Goal: Task Accomplishment & Management: Complete application form

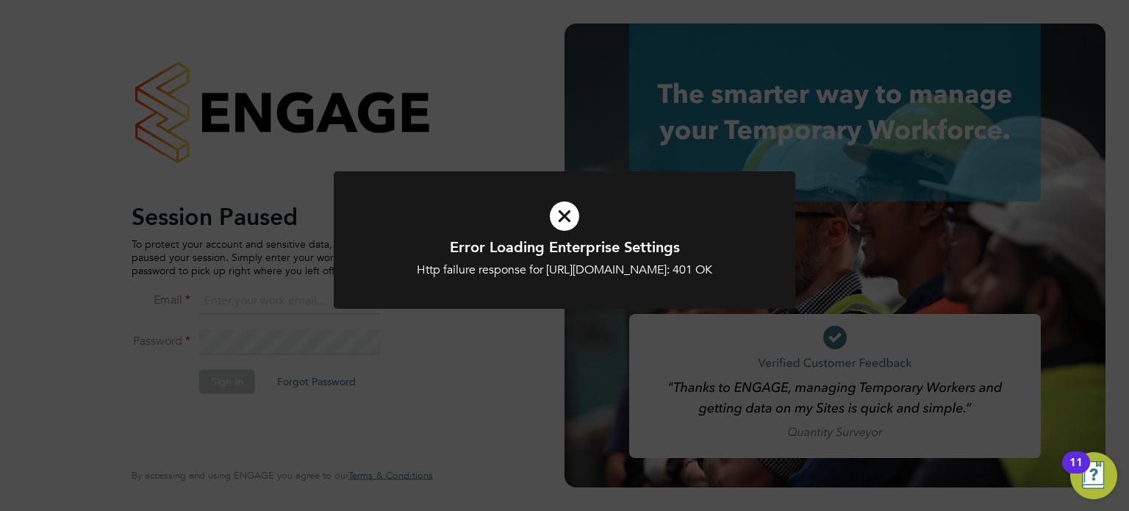
type input "amie.day@morganhunt.com"
click at [557, 212] on icon at bounding box center [564, 215] width 382 height 57
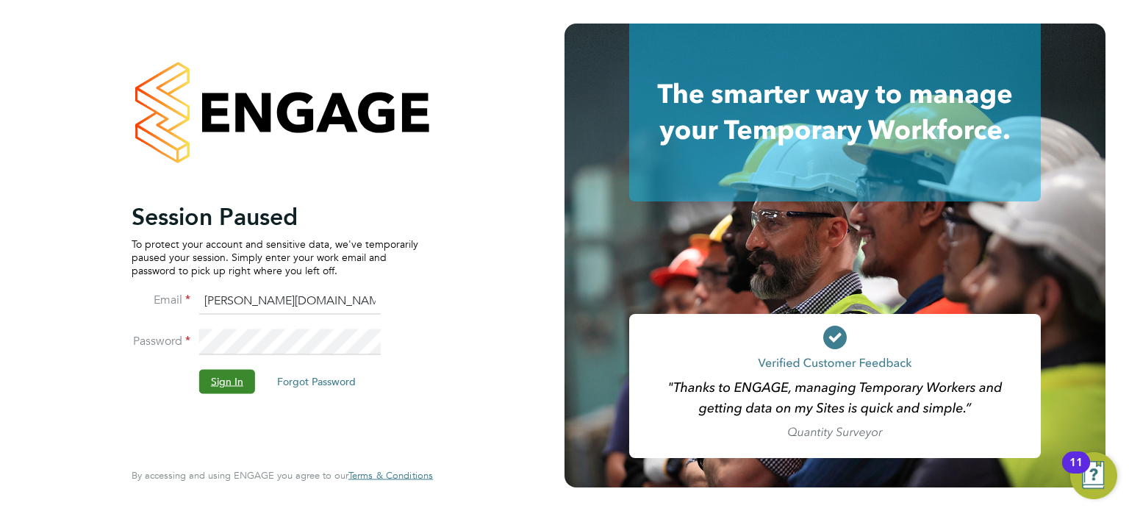
click at [234, 372] on button "Sign In" at bounding box center [227, 382] width 56 height 24
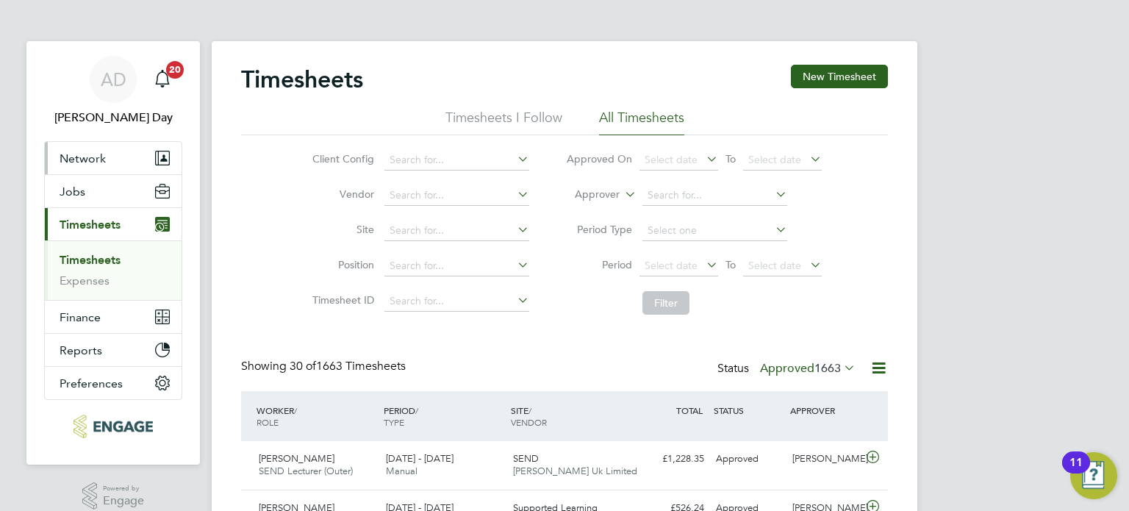
click at [96, 151] on span "Network" at bounding box center [83, 158] width 46 height 14
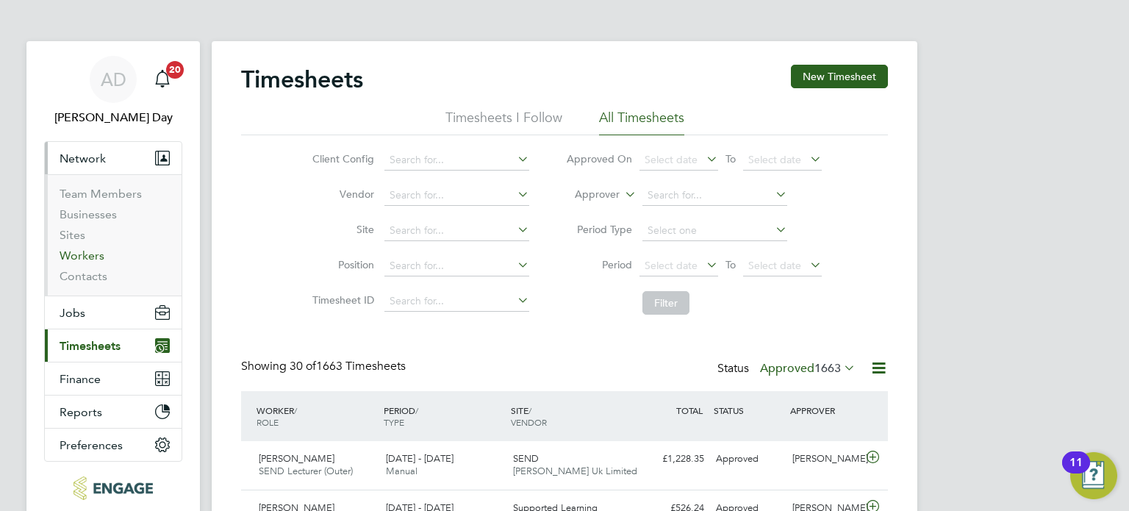
click at [85, 256] on link "Workers" at bounding box center [82, 255] width 45 height 14
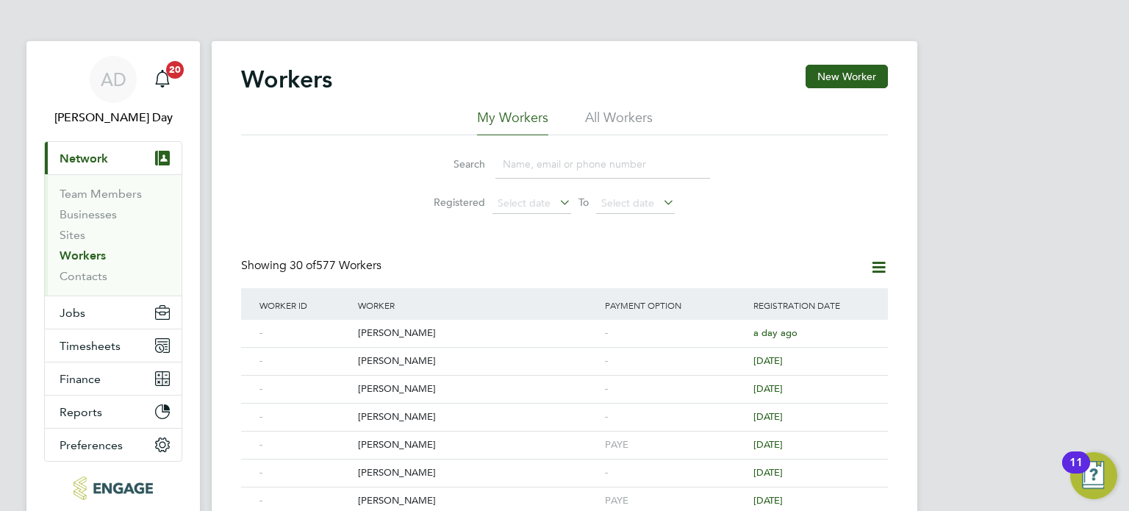
click at [552, 166] on input at bounding box center [602, 164] width 215 height 29
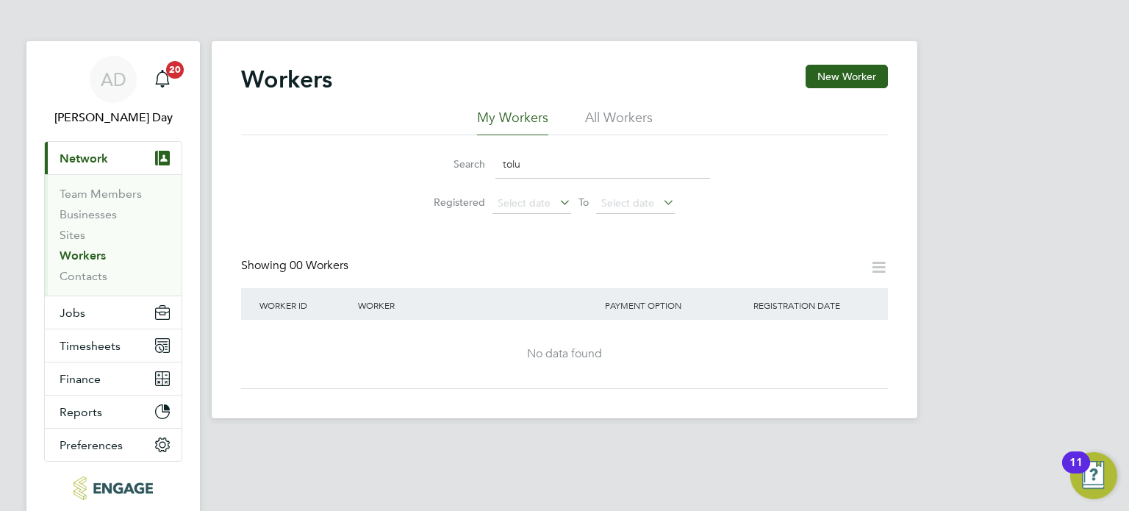
type input "tolu"
click at [71, 309] on span "Jobs" at bounding box center [73, 313] width 26 height 14
click at [74, 312] on span "Jobs" at bounding box center [73, 313] width 26 height 14
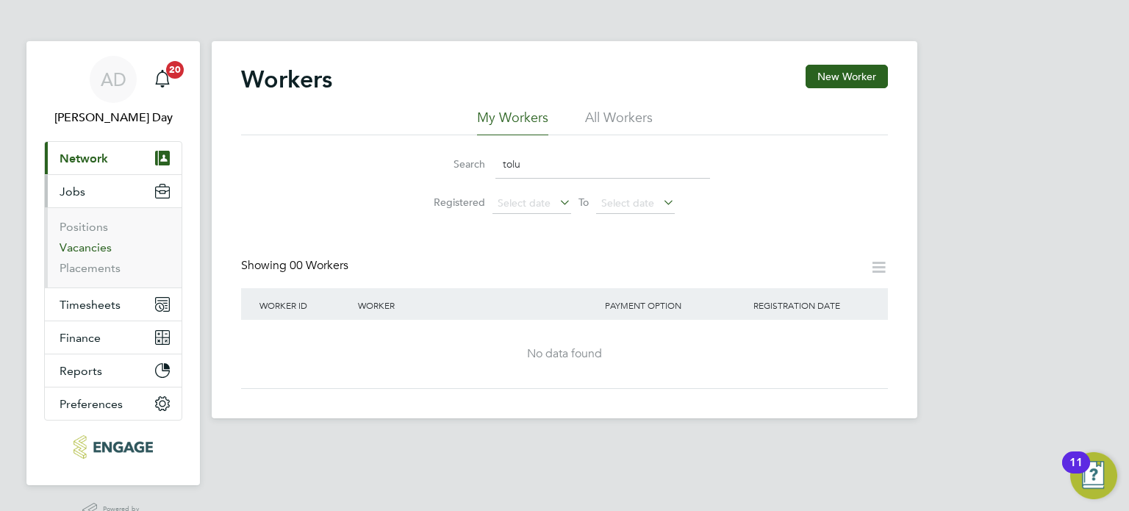
click at [92, 244] on link "Vacancies" at bounding box center [86, 247] width 52 height 14
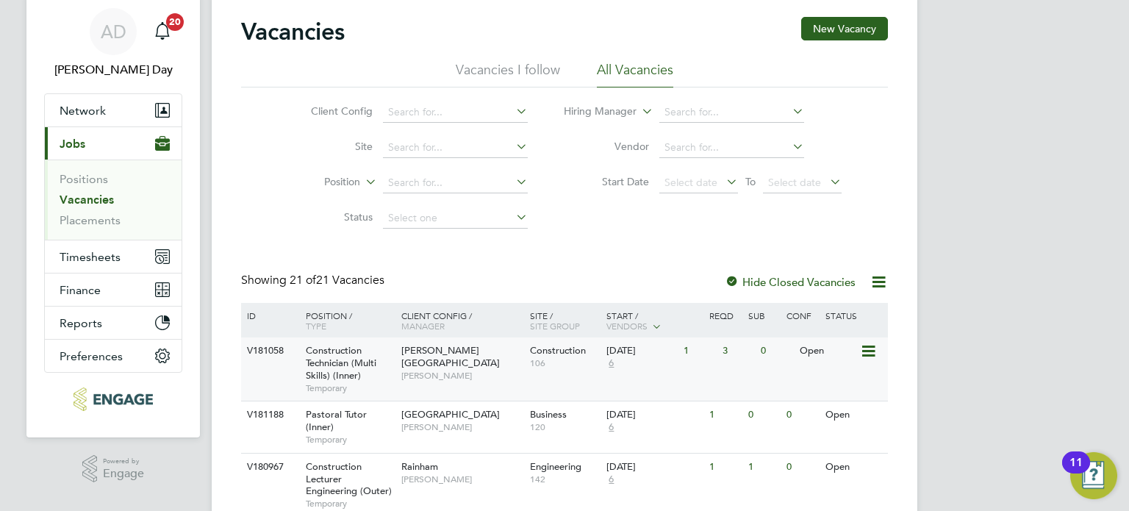
scroll to position [74, 0]
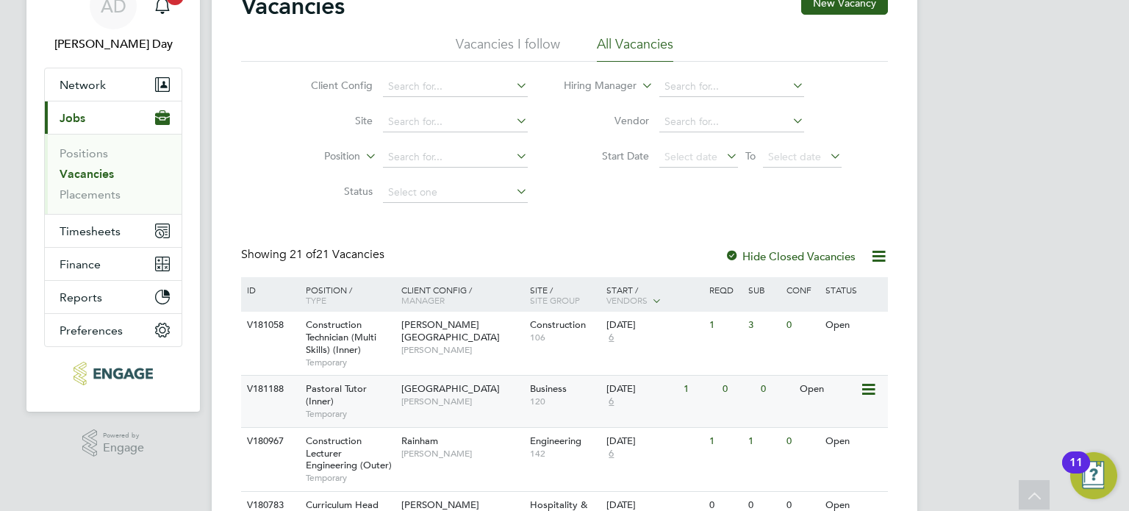
click at [708, 402] on div "1" at bounding box center [699, 389] width 38 height 27
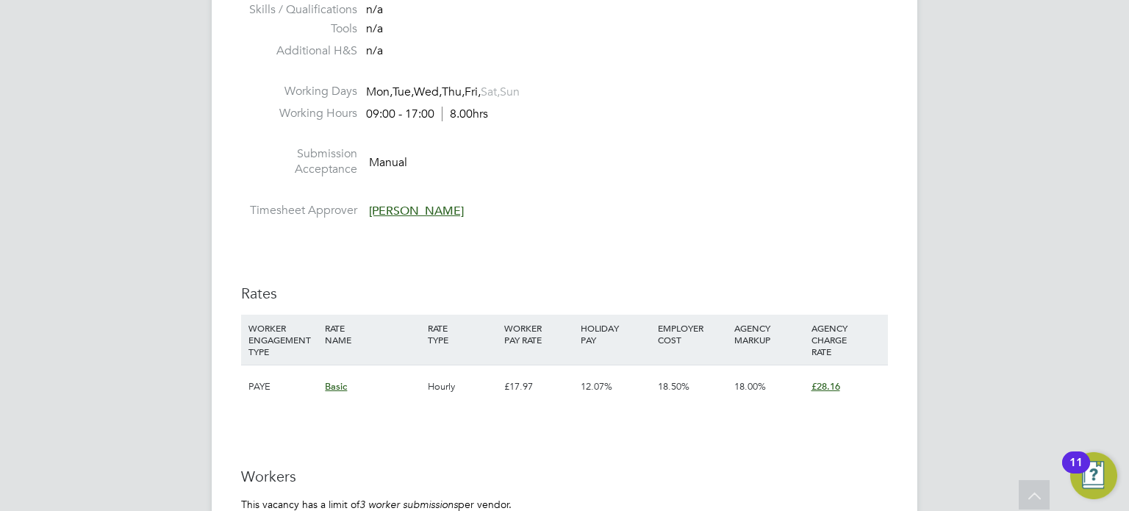
scroll to position [2573, 0]
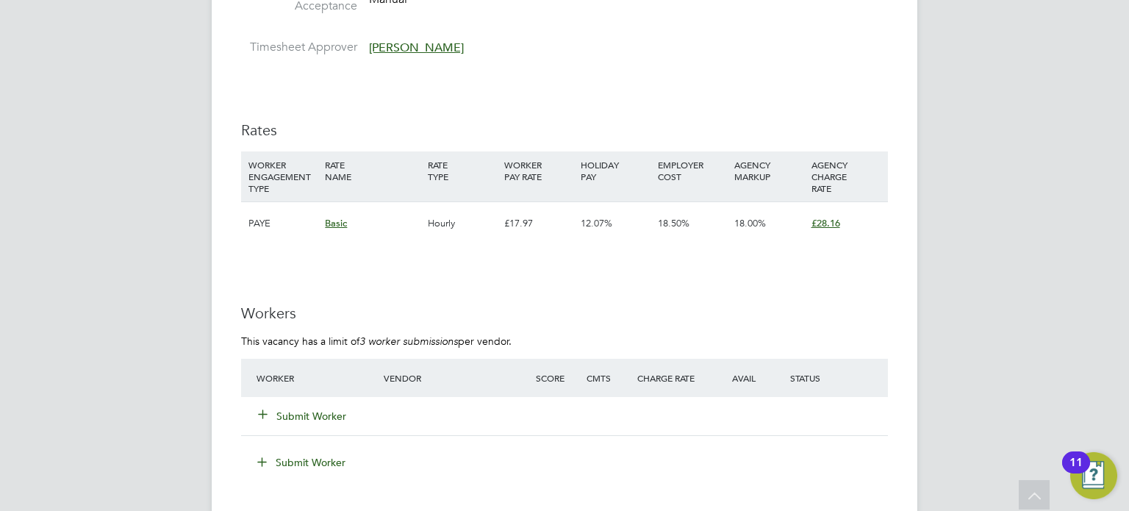
click at [323, 411] on button "Submit Worker" at bounding box center [303, 416] width 88 height 15
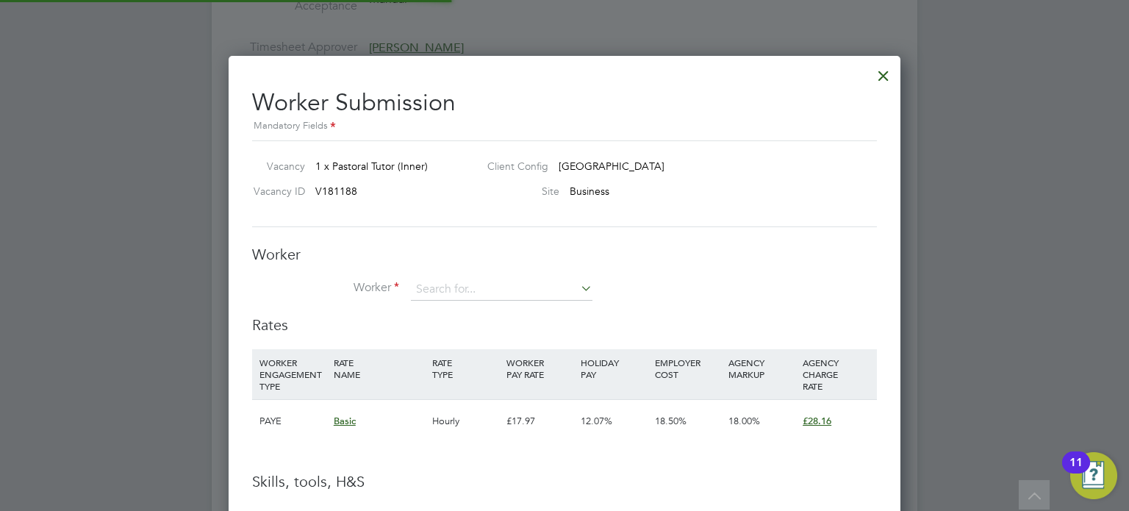
scroll to position [926, 673]
click at [445, 287] on input at bounding box center [502, 290] width 182 height 22
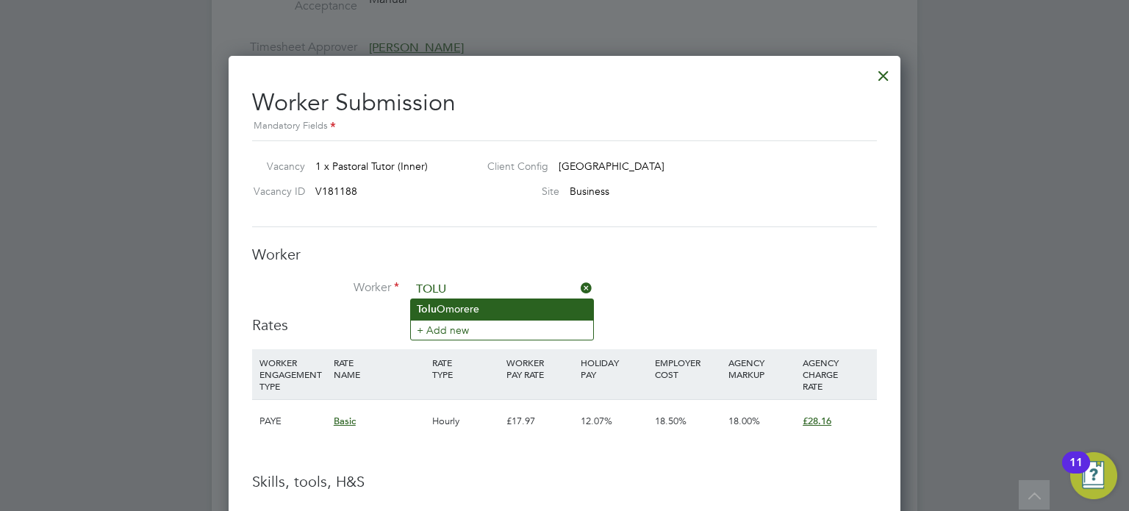
click at [470, 301] on li "Tolu Omorere" at bounding box center [502, 309] width 182 height 20
type input "Tolu Omorere"
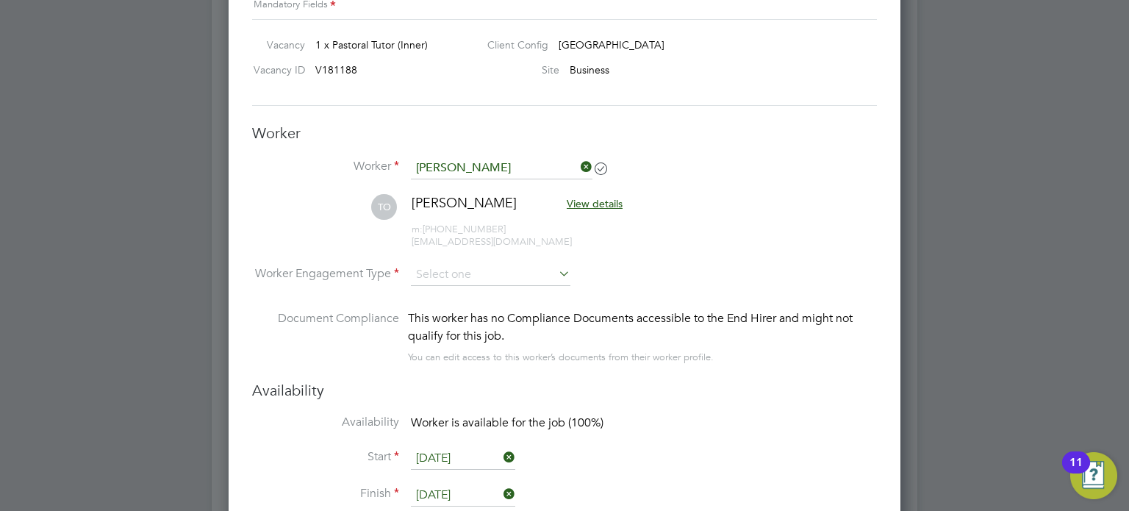
scroll to position [2720, 0]
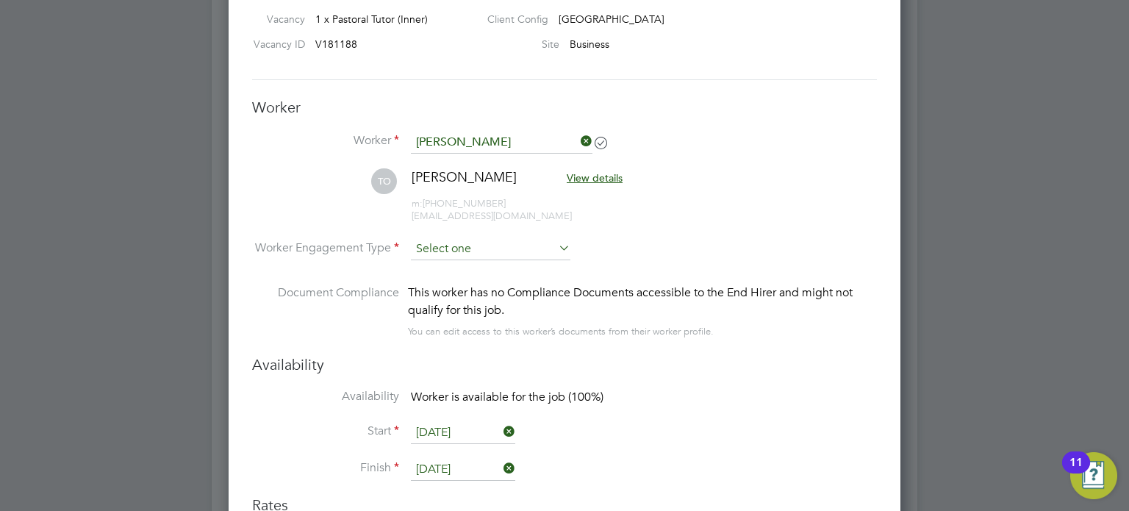
click at [494, 246] on input at bounding box center [491, 249] width 160 height 22
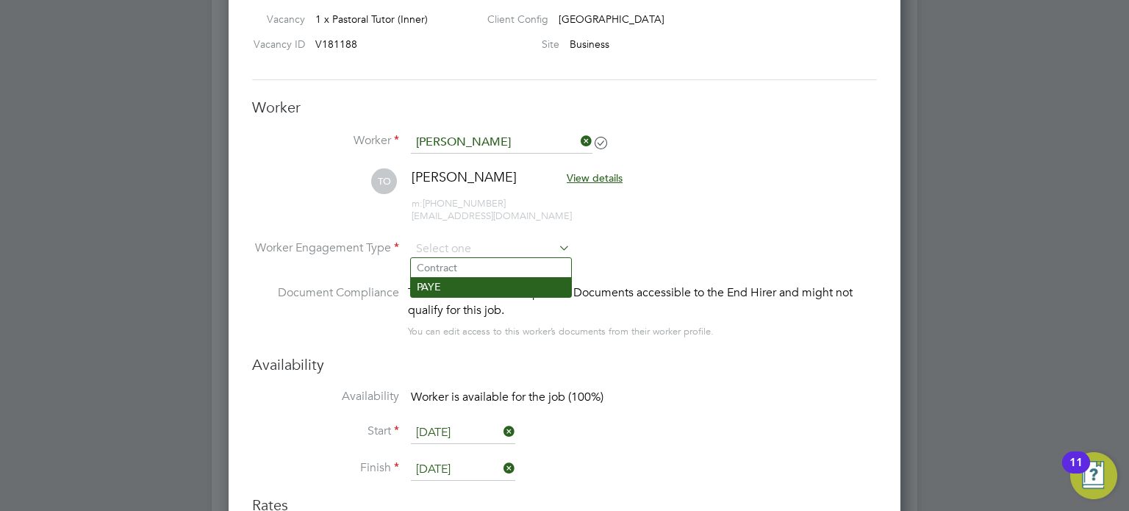
click at [470, 283] on li "PAYE" at bounding box center [491, 286] width 160 height 19
type input "PAYE"
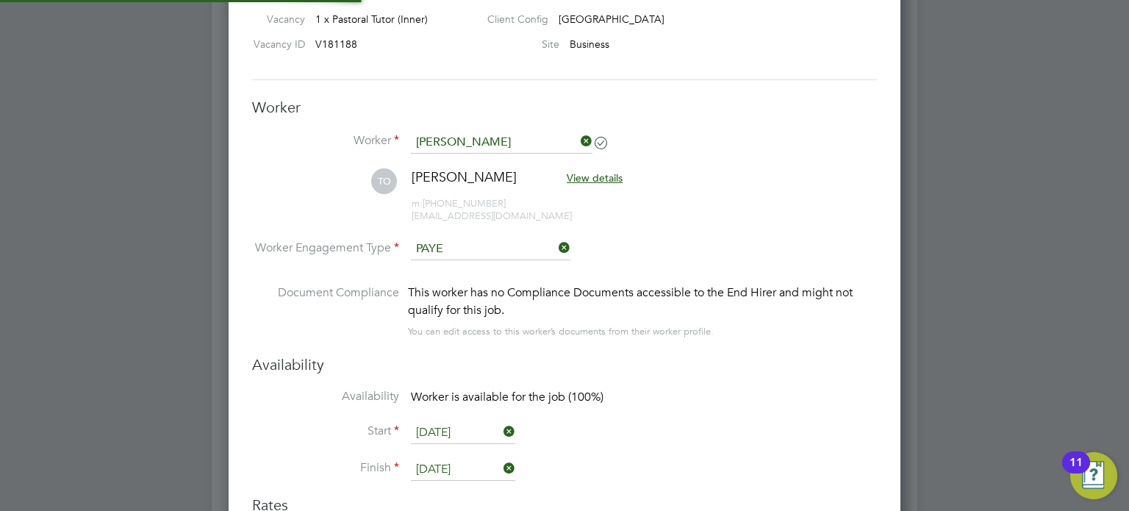
scroll to position [7, 7]
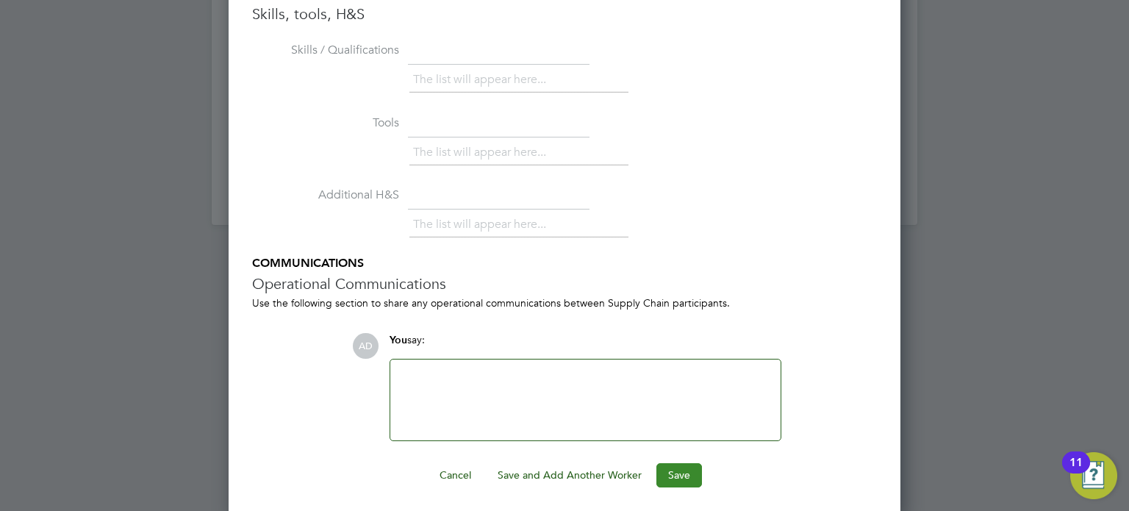
click at [687, 475] on button "Save" at bounding box center [679, 475] width 46 height 24
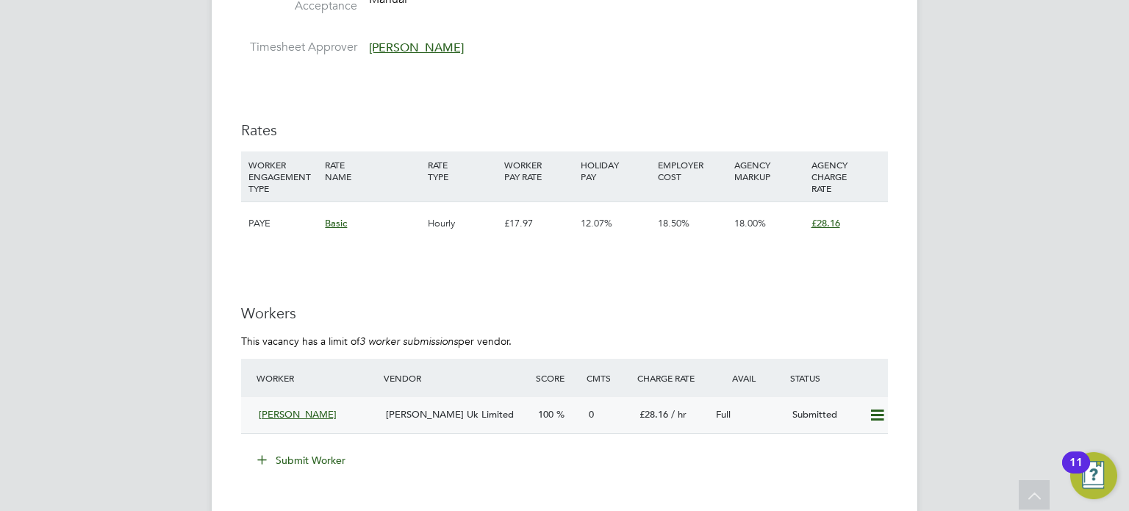
click at [359, 411] on div "Tolu Omorere" at bounding box center [316, 415] width 127 height 24
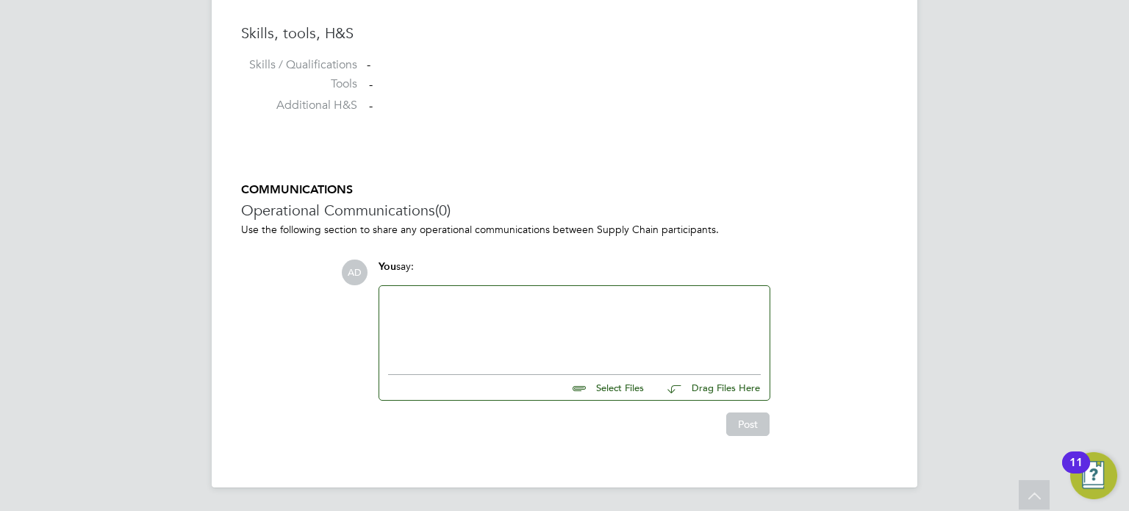
click at [606, 387] on input "file" at bounding box center [650, 385] width 221 height 21
type input "C:\fakepath\Tolu+Omorere CV.pdf"
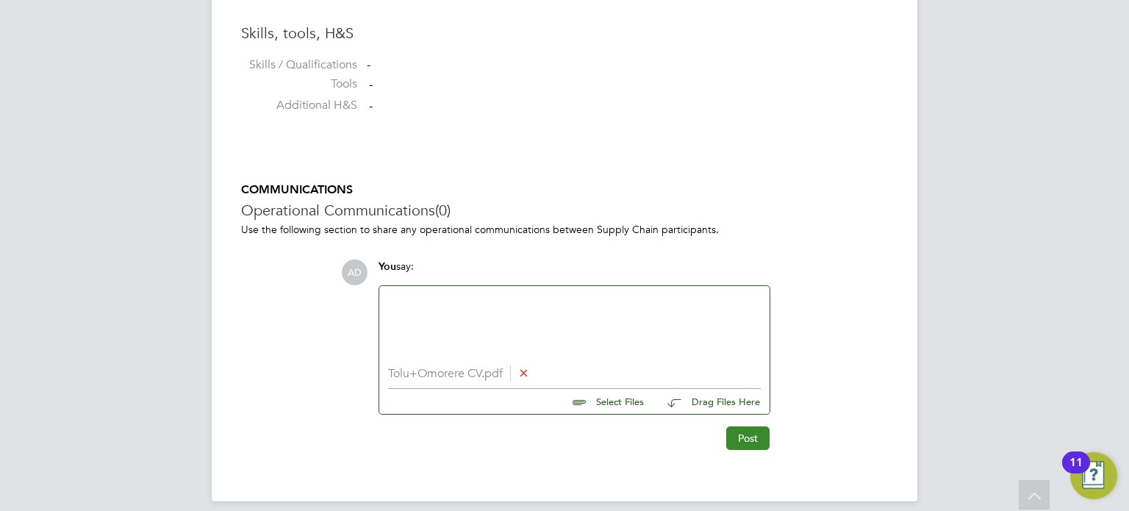
click at [762, 442] on button "Post" at bounding box center [747, 438] width 43 height 24
